Goal: Obtain resource: Obtain resource

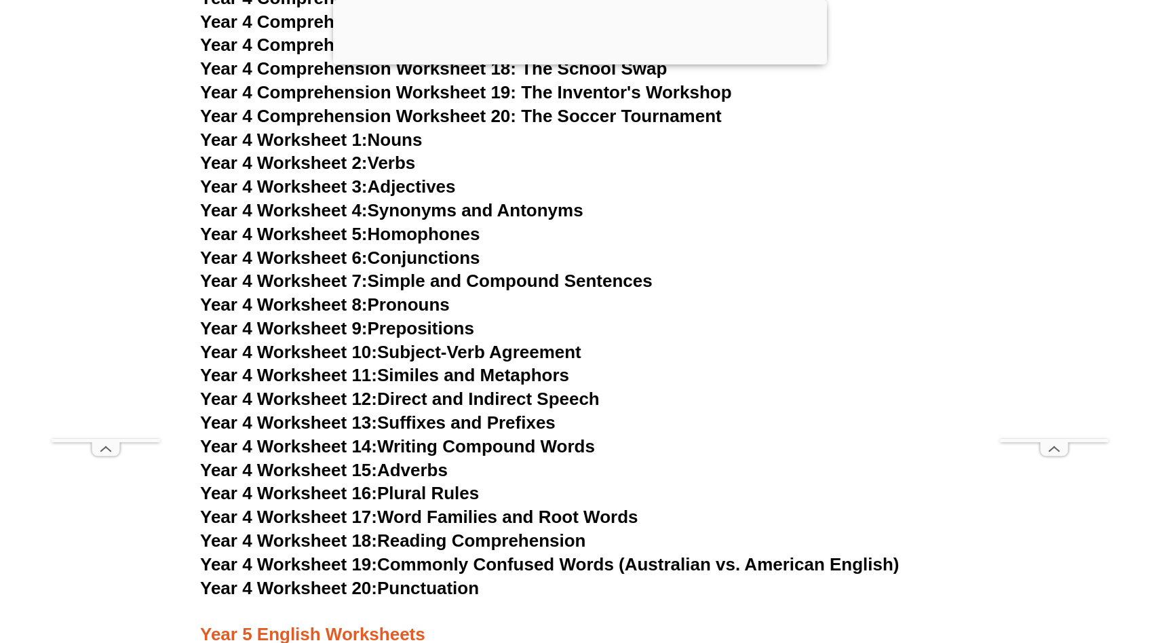
scroll to position [6030, 0]
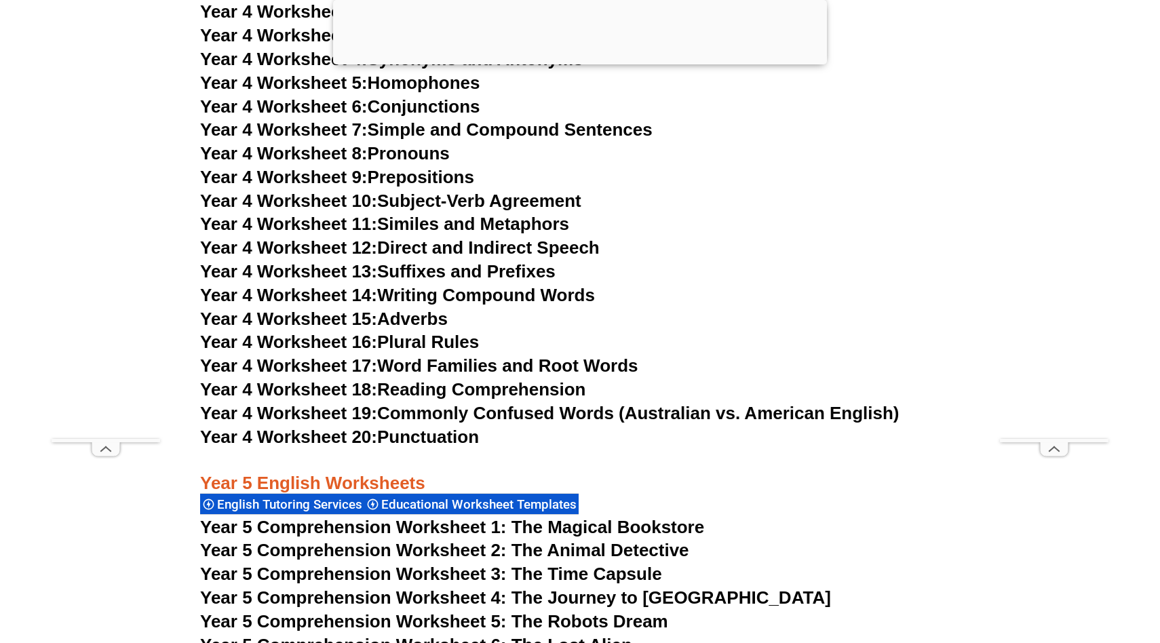
scroll to position [6182, 0]
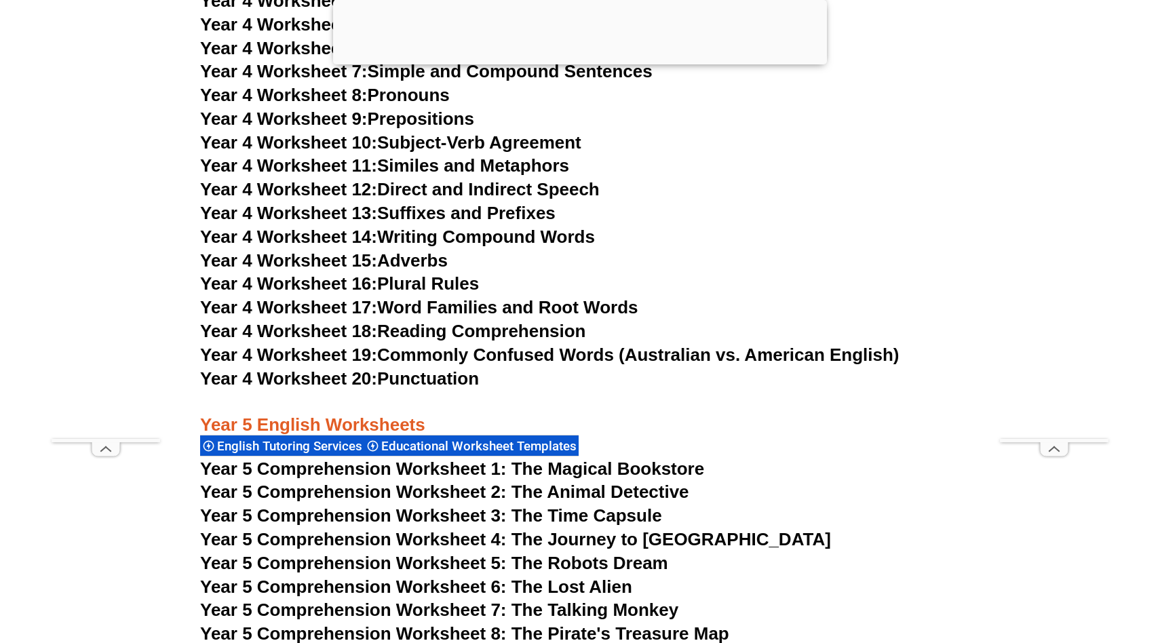
scroll to position [6241, 0]
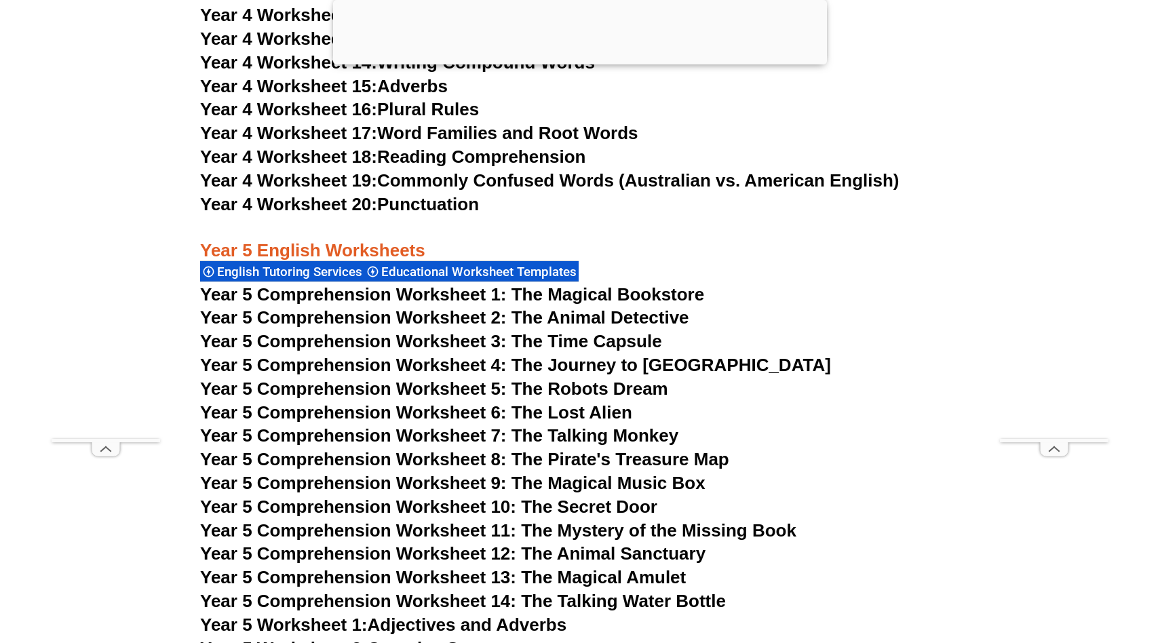
scroll to position [6415, 0]
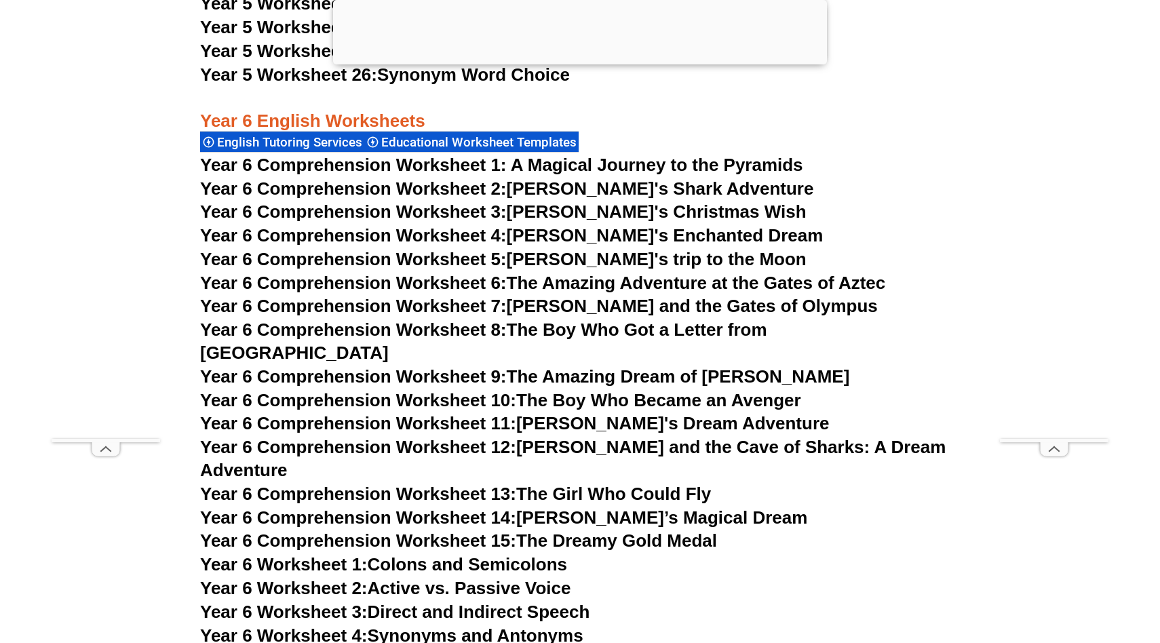
scroll to position [7558, 0]
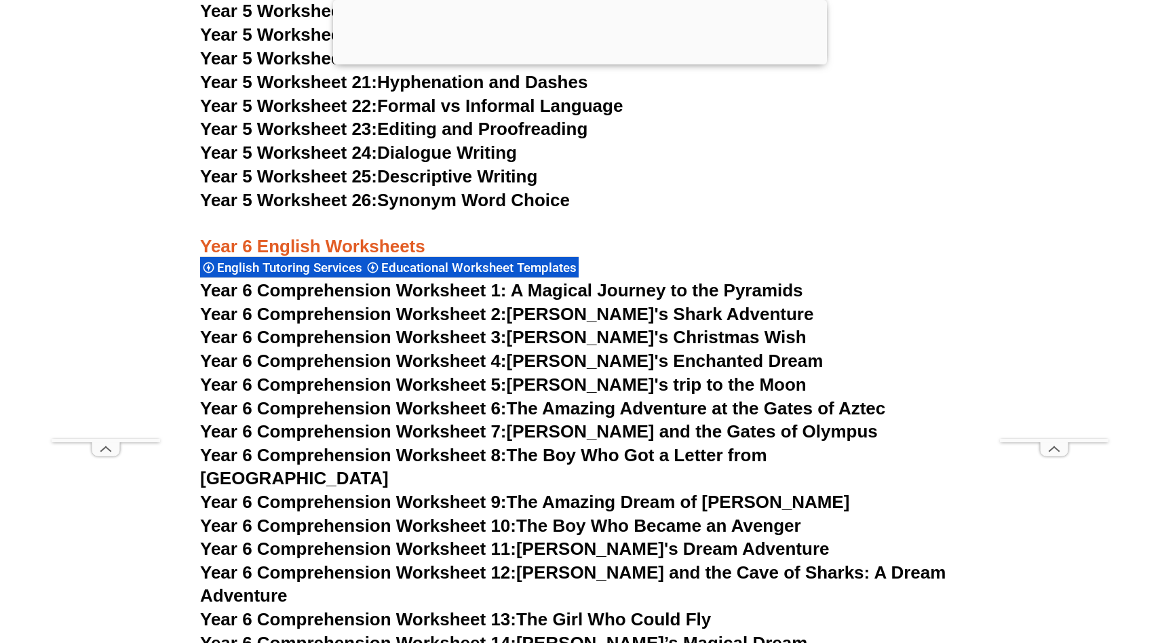
scroll to position [7437, 0]
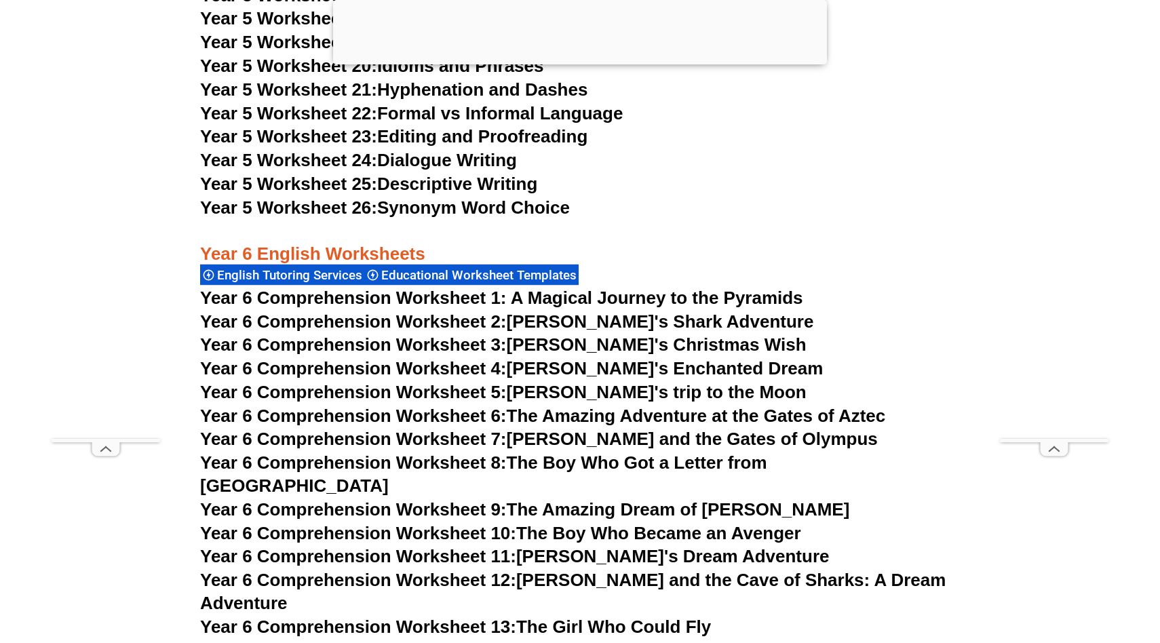
click at [582, 61] on div at bounding box center [580, 61] width 494 height 0
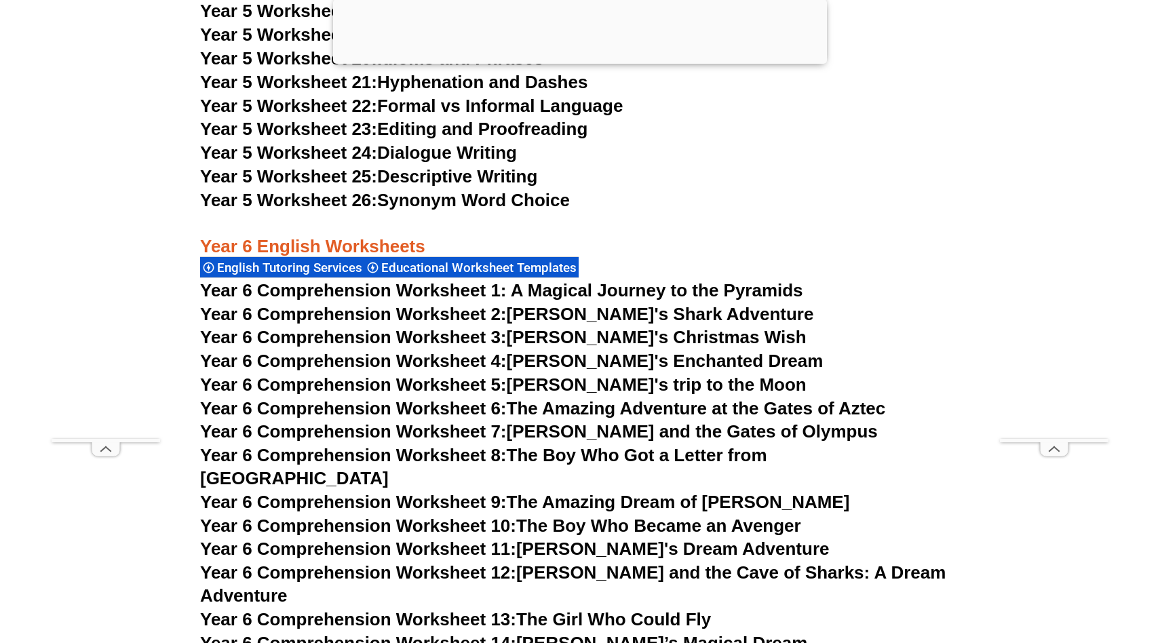
scroll to position [7376, 0]
